Goal: Task Accomplishment & Management: Manage account settings

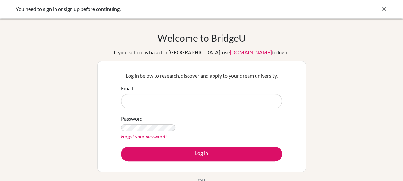
type input "[EMAIL_ADDRESS][DOMAIN_NAME]"
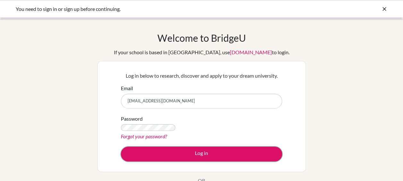
click at [121, 147] on button "Log in" at bounding box center [201, 154] width 161 height 15
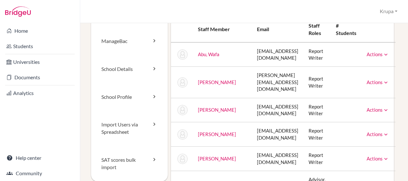
scroll to position [32, 0]
click at [385, 107] on icon at bounding box center [386, 110] width 6 height 6
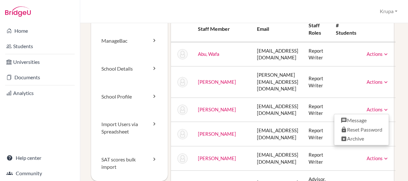
click at [318, 100] on td "Report Writer" at bounding box center [317, 110] width 27 height 24
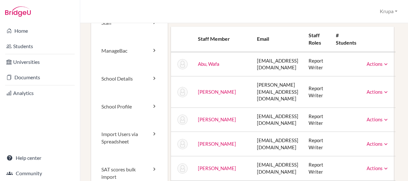
scroll to position [0, 0]
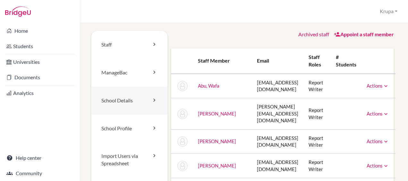
click at [129, 99] on link "School Details" at bounding box center [129, 101] width 77 height 28
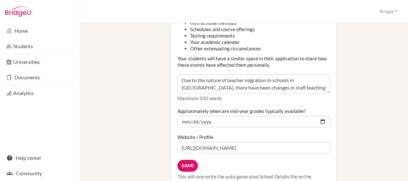
scroll to position [814, 0]
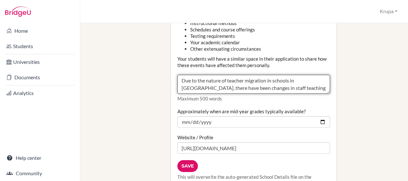
click at [230, 76] on textarea "Due to the nature of teacher migration in schools in Dubai, there have been cha…" at bounding box center [253, 84] width 153 height 19
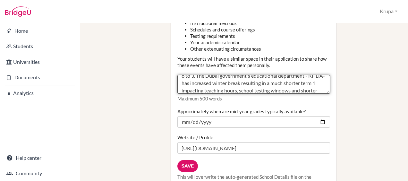
scroll to position [78, 0]
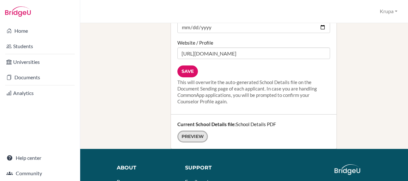
click at [192, 131] on link "Preview" at bounding box center [192, 137] width 30 height 12
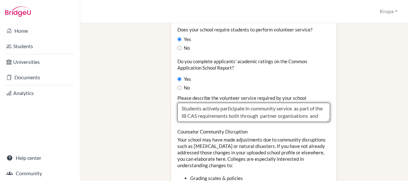
scroll to position [5, 0]
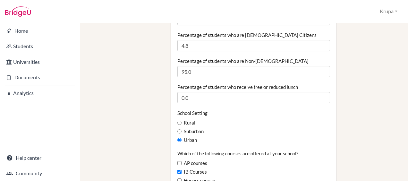
scroll to position [0, 0]
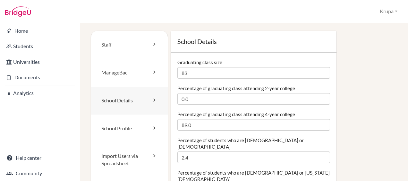
click at [118, 104] on link "School Details" at bounding box center [129, 101] width 77 height 28
click at [153, 126] on icon at bounding box center [154, 128] width 6 height 6
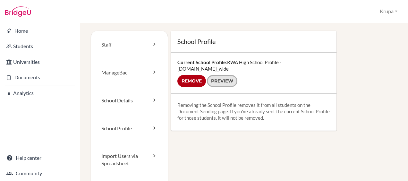
click at [211, 75] on link "Preview" at bounding box center [222, 81] width 30 height 12
click at [216, 146] on div "Staff [GEOGRAPHIC_DATA] School Details School Profile Import Users via Spreadsh…" at bounding box center [244, 129] width 306 height 197
click at [123, 47] on link "Staff" at bounding box center [129, 45] width 77 height 28
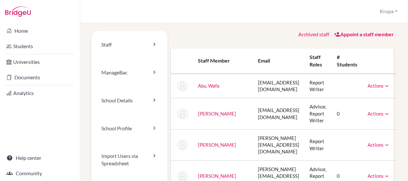
click at [28, 74] on link "Documents" at bounding box center [39, 77] width 77 height 13
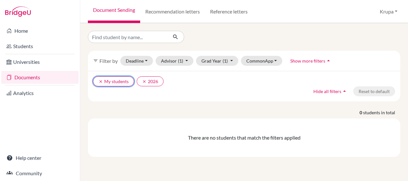
click at [101, 81] on icon "clear" at bounding box center [101, 81] width 4 height 4
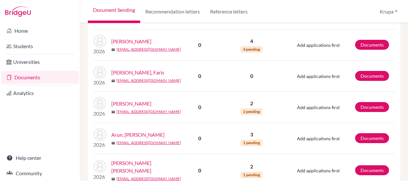
scroll to position [633, 0]
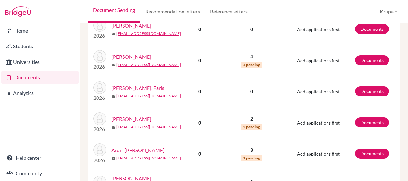
click at [251, 146] on p "3" at bounding box center [251, 150] width 59 height 8
click at [127, 146] on link "Arun, Vidur" at bounding box center [137, 150] width 53 height 8
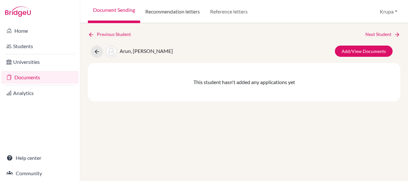
click at [161, 16] on link "Recommendation letters" at bounding box center [172, 11] width 65 height 23
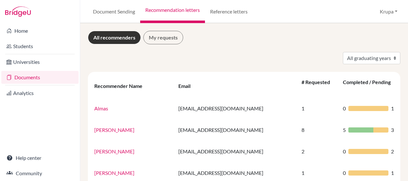
scroll to position [0, 0]
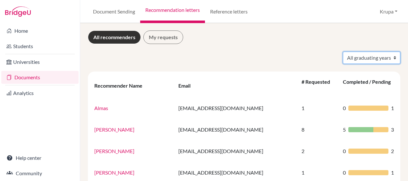
click at [372, 60] on select "All graduating years 2021 2025 2026 2027" at bounding box center [371, 58] width 57 height 12
select select "2026"
click at [343, 52] on select "All graduating years 2021 2025 2026 2027" at bounding box center [371, 58] width 57 height 12
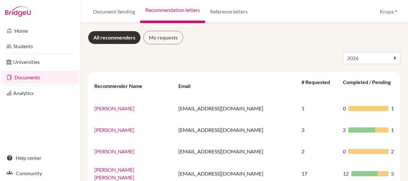
select select "2026"
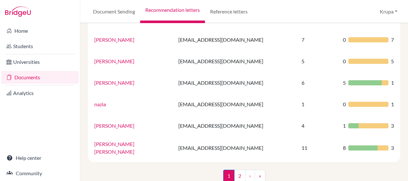
scroll to position [481, 0]
click at [236, 169] on link "2" at bounding box center [239, 175] width 11 height 12
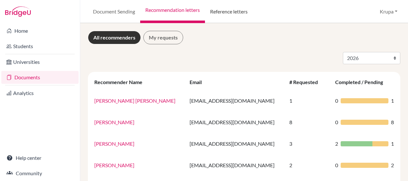
click at [224, 12] on link "Reference letters" at bounding box center [229, 11] width 48 height 23
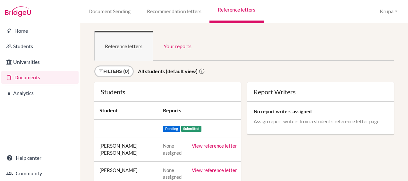
click at [180, 70] on strong "All students (default view)" at bounding box center [168, 71] width 60 height 6
click at [175, 48] on link "Your reports" at bounding box center [177, 46] width 49 height 30
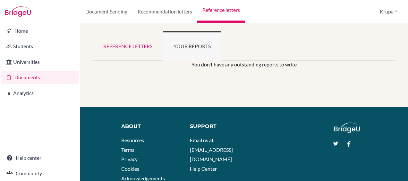
click at [127, 41] on link "Reference letters" at bounding box center [128, 46] width 70 height 30
click at [140, 56] on link "Reference letters" at bounding box center [128, 46] width 70 height 30
click at [144, 52] on link "Reference letters" at bounding box center [128, 46] width 70 height 30
click at [132, 8] on link "Document Sending" at bounding box center [106, 11] width 52 height 23
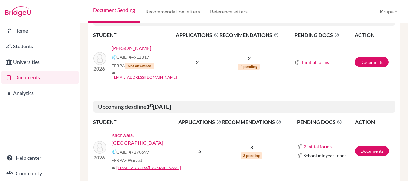
scroll to position [129, 0]
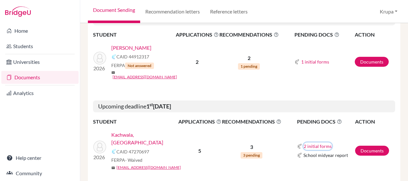
click at [312, 142] on button "2 initial forms" at bounding box center [318, 145] width 29 height 7
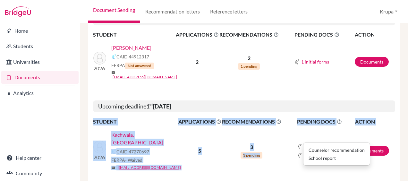
drag, startPoint x: 299, startPoint y: 166, endPoint x: 280, endPoint y: 158, distance: 20.9
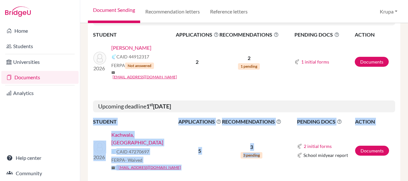
click at [280, 158] on td "3 3 pending" at bounding box center [252, 151] width 60 height 50
click at [310, 152] on span "School midyear report" at bounding box center [326, 155] width 45 height 7
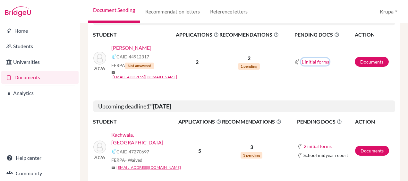
click at [313, 59] on button "1 initial forms" at bounding box center [315, 61] width 29 height 7
click at [279, 79] on td "2 1 pending" at bounding box center [249, 62] width 60 height 46
click at [133, 63] on span "Not answered" at bounding box center [139, 66] width 29 height 6
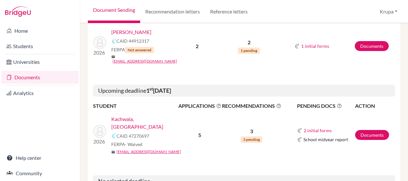
scroll to position [123, 0]
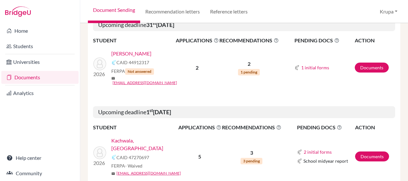
click at [171, 108] on b "1 st November 2025" at bounding box center [158, 111] width 25 height 7
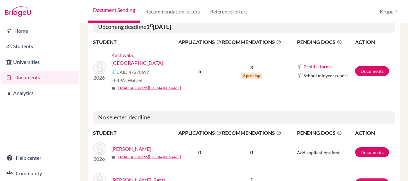
scroll to position [208, 0]
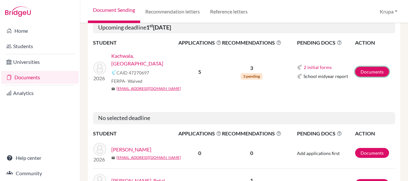
click at [358, 67] on link "Documents" at bounding box center [372, 72] width 34 height 10
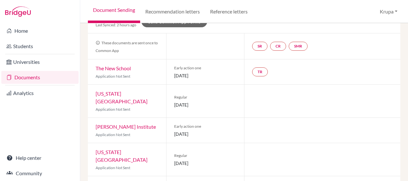
scroll to position [95, 0]
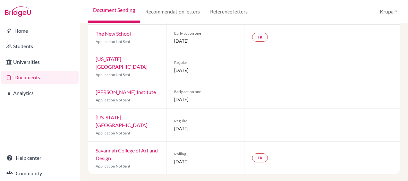
click at [188, 168] on div "Rolling [DATE]" at bounding box center [205, 158] width 78 height 33
click at [188, 125] on span "20 January 2026" at bounding box center [205, 128] width 63 height 7
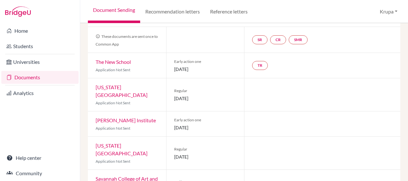
scroll to position [0, 0]
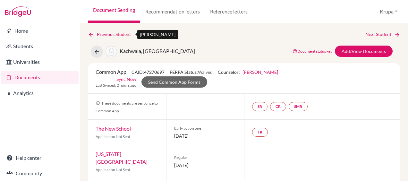
click at [107, 35] on link "Previous Student" at bounding box center [112, 34] width 48 height 7
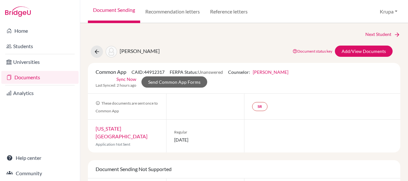
scroll to position [30, 0]
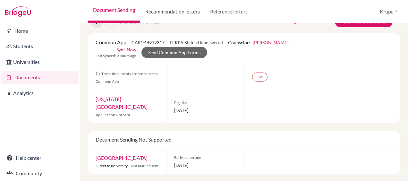
click at [184, 7] on link "Recommendation letters" at bounding box center [172, 11] width 65 height 23
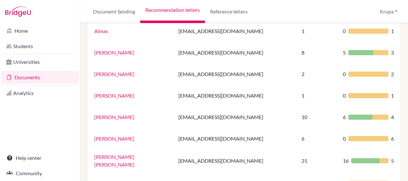
scroll to position [78, 0]
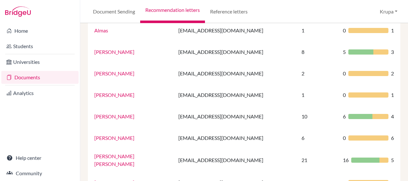
click at [253, 107] on td "[EMAIL_ADDRESS][DOMAIN_NAME]" at bounding box center [236, 116] width 123 height 21
click at [243, 8] on link "Reference letters" at bounding box center [229, 11] width 48 height 23
click at [232, 8] on link "Reference letters" at bounding box center [229, 11] width 48 height 23
click at [226, 19] on link "Reference letters" at bounding box center [229, 11] width 48 height 23
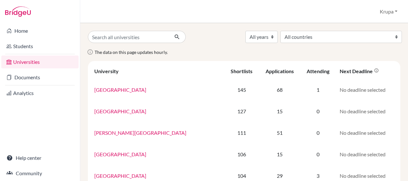
scroll to position [0, 0]
click at [16, 28] on link "Home" at bounding box center [39, 30] width 77 height 13
